Goal: Information Seeking & Learning: Understand process/instructions

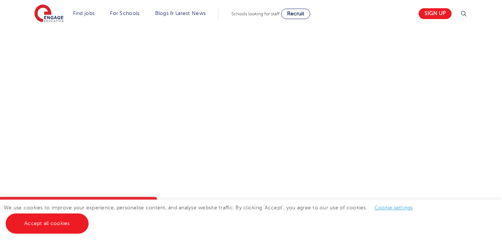
scroll to position [395, 0]
